Goal: Transaction & Acquisition: Purchase product/service

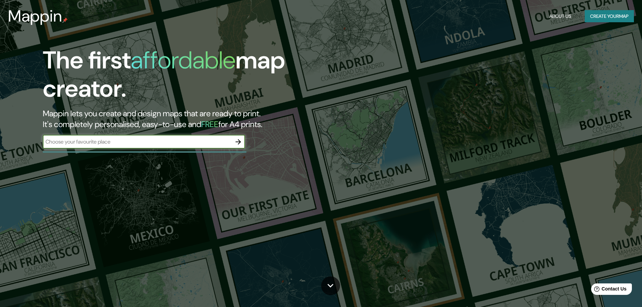
click at [94, 140] on input "text" at bounding box center [137, 142] width 189 height 8
click at [122, 140] on input "text" at bounding box center [137, 142] width 189 height 8
type input "[GEOGRAPHIC_DATA]"
click at [240, 142] on icon "button" at bounding box center [238, 141] width 5 height 5
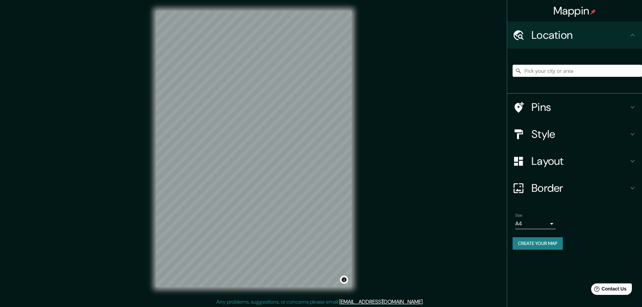
click at [372, 150] on div "Mappin Location Pins Style Layout Border Choose a border. Hint : you can make l…" at bounding box center [321, 154] width 642 height 309
click at [552, 109] on h4 "Pins" at bounding box center [579, 106] width 97 height 13
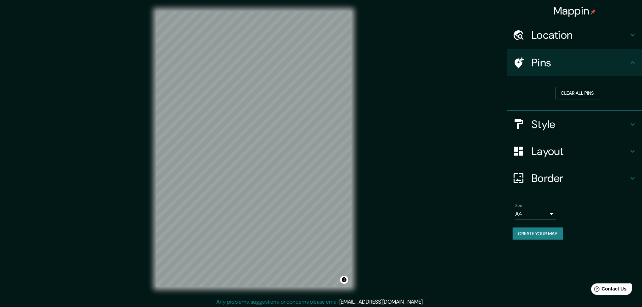
click at [554, 122] on h4 "Style" at bounding box center [579, 124] width 97 height 13
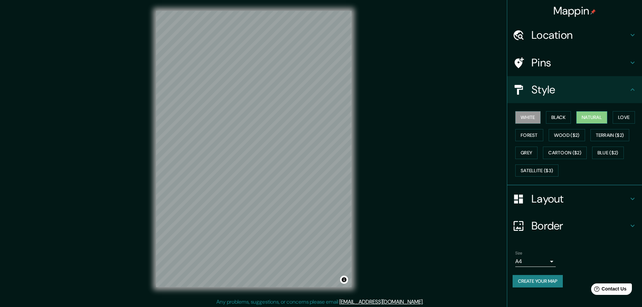
click at [588, 118] on button "Natural" at bounding box center [591, 117] width 31 height 12
click at [626, 118] on button "Love" at bounding box center [624, 117] width 22 height 12
click at [527, 140] on button "Forest" at bounding box center [529, 135] width 28 height 12
click at [562, 121] on button "Black" at bounding box center [558, 117] width 25 height 12
click at [598, 118] on button "Natural" at bounding box center [591, 117] width 31 height 12
